Goal: Information Seeking & Learning: Learn about a topic

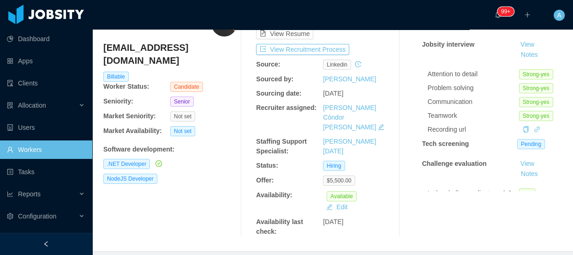
scroll to position [125, 0]
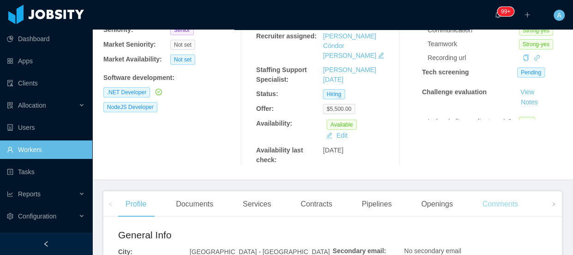
click at [507, 193] on div "Comments" at bounding box center [500, 204] width 50 height 26
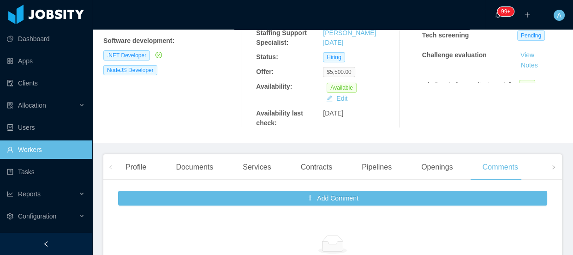
scroll to position [209, 0]
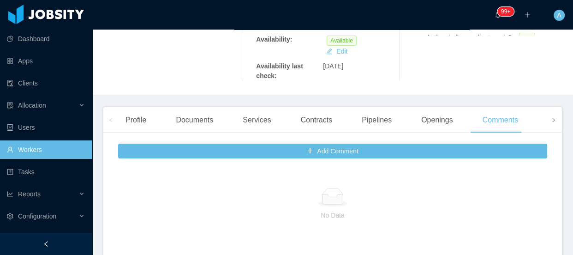
click at [553, 115] on span at bounding box center [553, 119] width 15 height 25
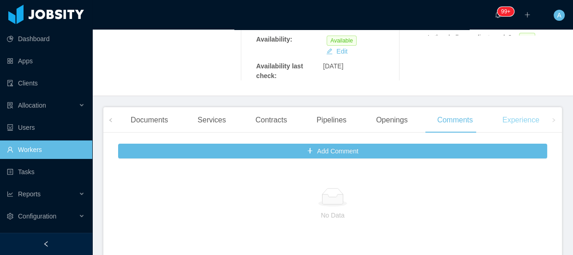
click at [511, 116] on div "Experience" at bounding box center [521, 120] width 52 height 26
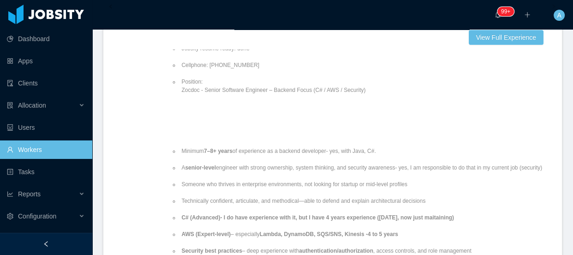
scroll to position [355, 0]
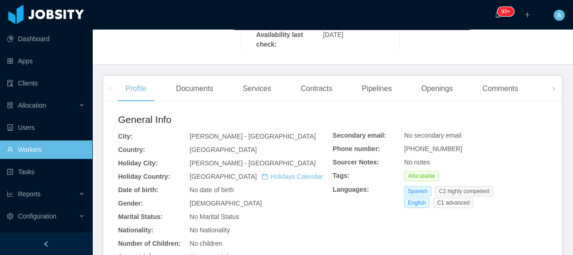
scroll to position [251, 0]
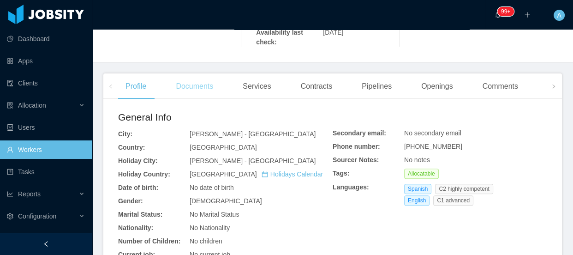
click at [197, 73] on div "Documents" at bounding box center [194, 86] width 52 height 26
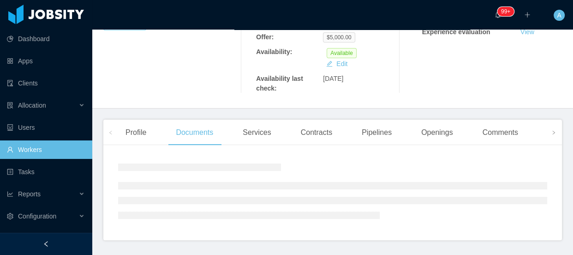
scroll to position [251, 0]
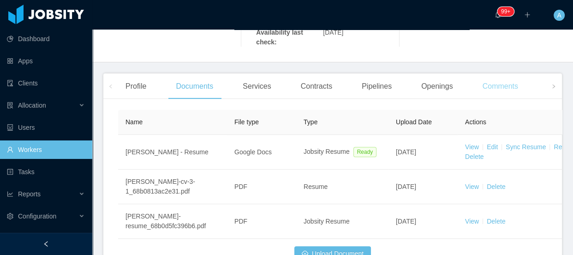
click at [507, 73] on div "Comments" at bounding box center [500, 86] width 50 height 26
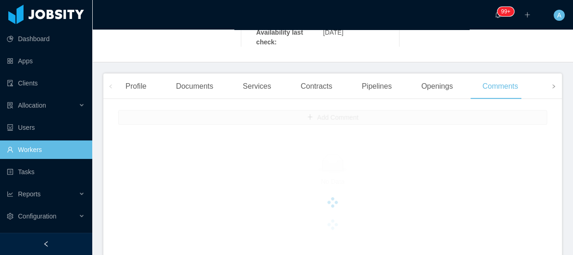
click at [546, 73] on span at bounding box center [553, 85] width 15 height 25
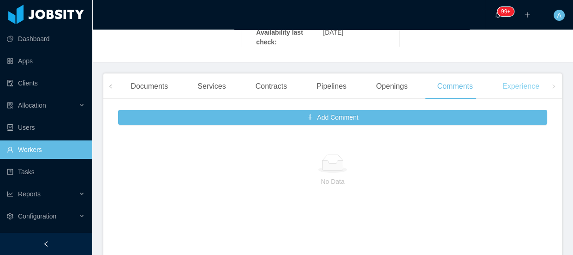
click at [526, 73] on div "Experience" at bounding box center [521, 86] width 52 height 26
